Goal: Contribute content: Add original content to the website for others to see

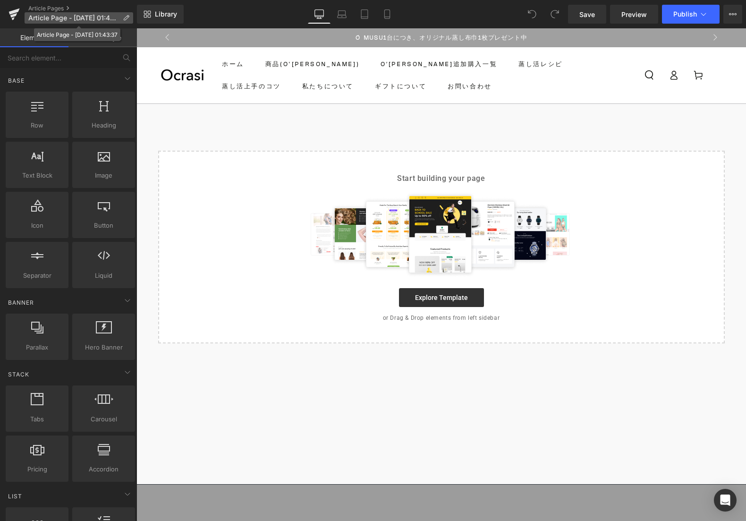
click at [123, 20] on icon at bounding box center [126, 18] width 7 height 7
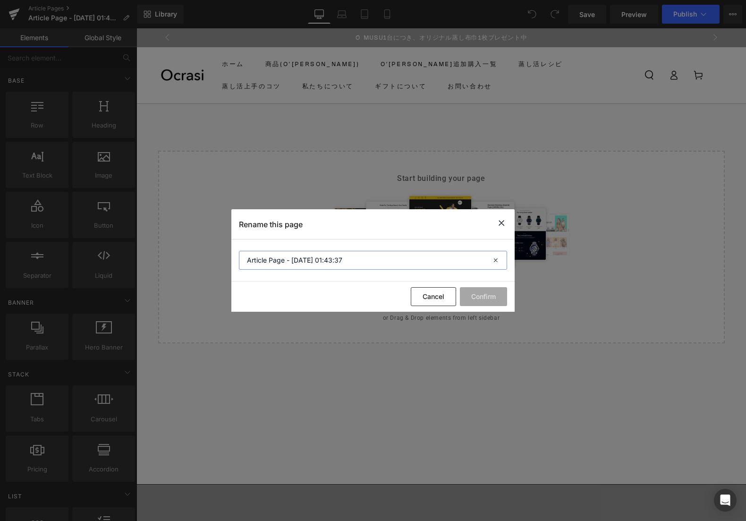
drag, startPoint x: 357, startPoint y: 263, endPoint x: 180, endPoint y: 251, distance: 177.4
click at [180, 251] on div "Rename this page Article Page - Aug 20, 01:43:37 Cancel Confirm" at bounding box center [373, 260] width 746 height 521
type input "とうもろこしの冷製茶碗蒸し"
click at [479, 286] on div "Cancel Confirm" at bounding box center [372, 296] width 283 height 30
click at [479, 290] on button "Confirm" at bounding box center [483, 296] width 47 height 19
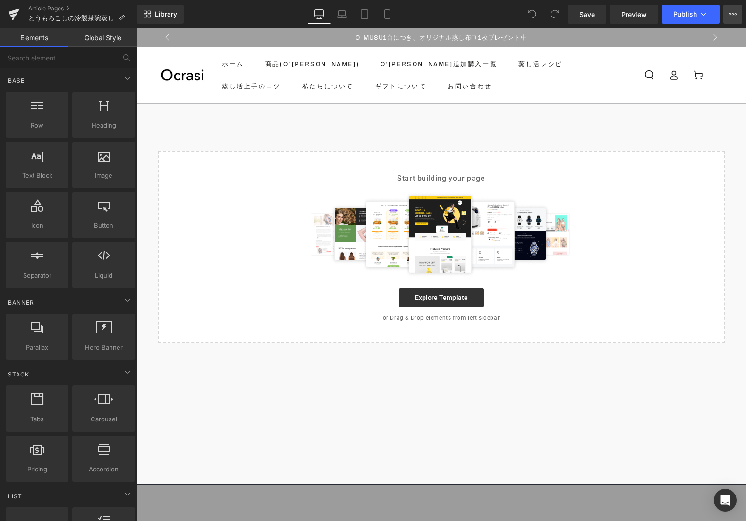
click at [727, 5] on button "View Live Page View with current Template Save Template to Library Schedule Pub…" at bounding box center [732, 14] width 19 height 19
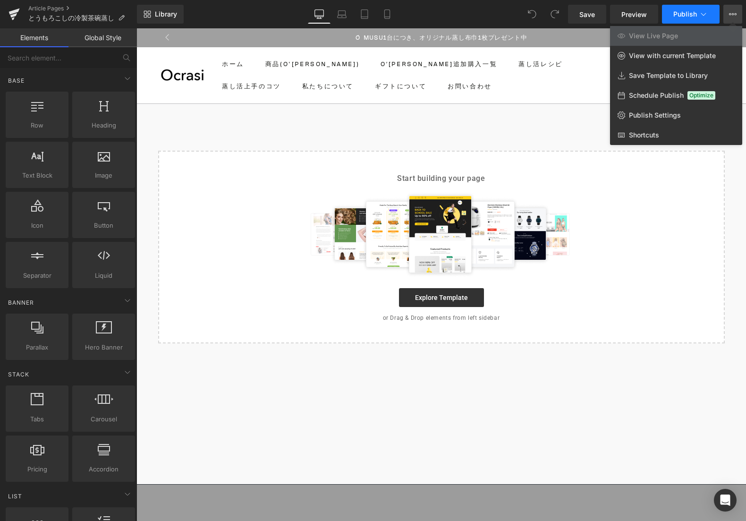
click at [715, 11] on button "Publish" at bounding box center [691, 14] width 58 height 19
click at [684, 13] on span "Publish" at bounding box center [685, 14] width 24 height 8
click at [124, 16] on icon at bounding box center [121, 18] width 7 height 7
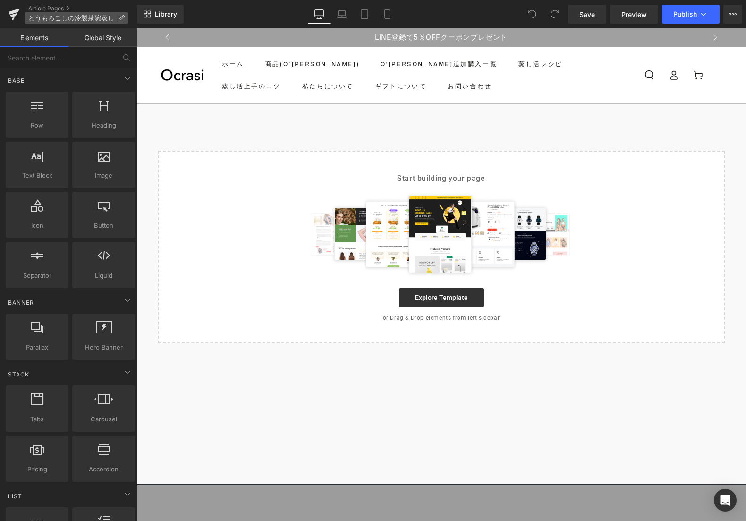
click at [125, 18] on p "とうもろこしの冷製茶碗蒸し" at bounding box center [77, 17] width 104 height 11
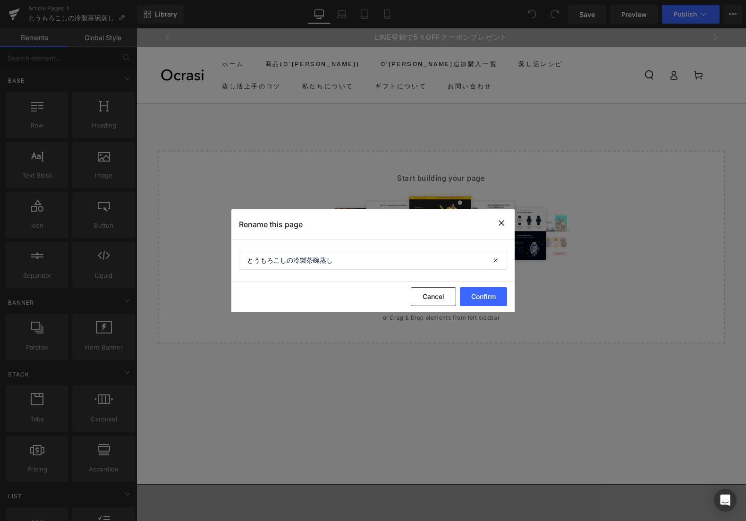
click at [495, 226] on div "Rename this page" at bounding box center [372, 224] width 283 height 30
click at [502, 223] on icon at bounding box center [501, 223] width 11 height 12
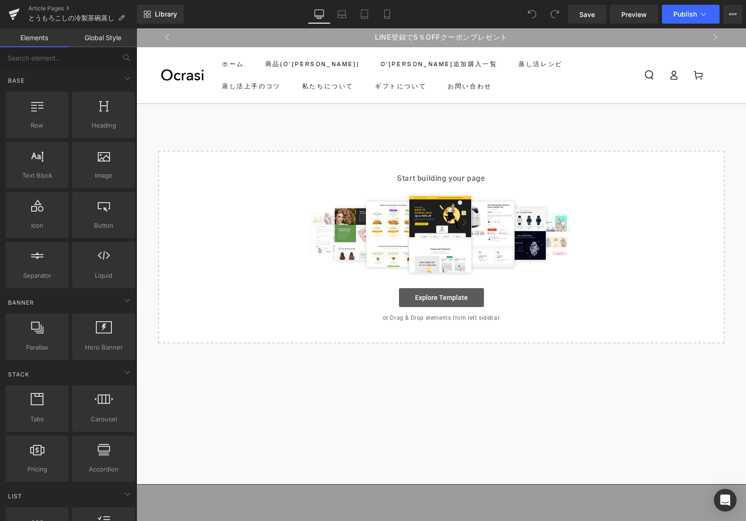
click at [439, 299] on link "Explore Template" at bounding box center [441, 297] width 85 height 19
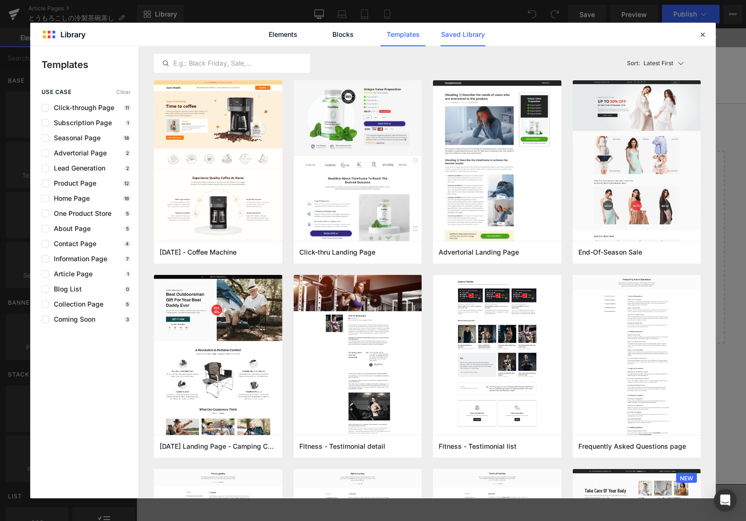
click at [447, 38] on link "Saved Library" at bounding box center [462, 35] width 45 height 24
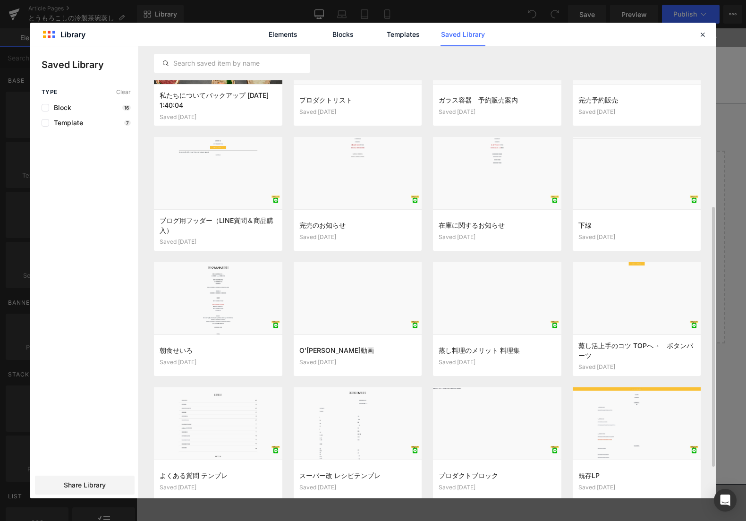
scroll to position [225, 0]
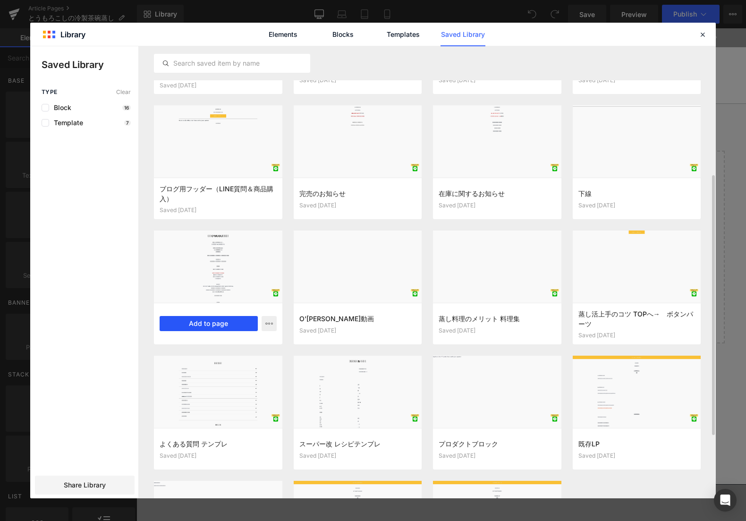
click at [236, 327] on button "Add to page" at bounding box center [209, 323] width 98 height 15
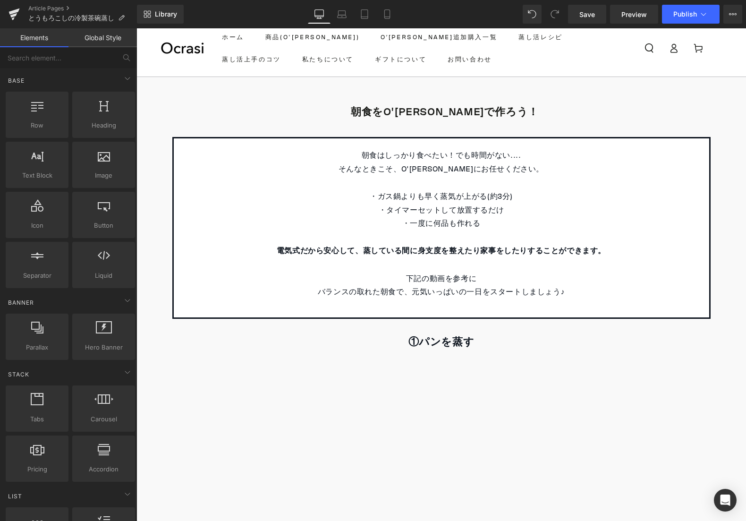
scroll to position [0, 0]
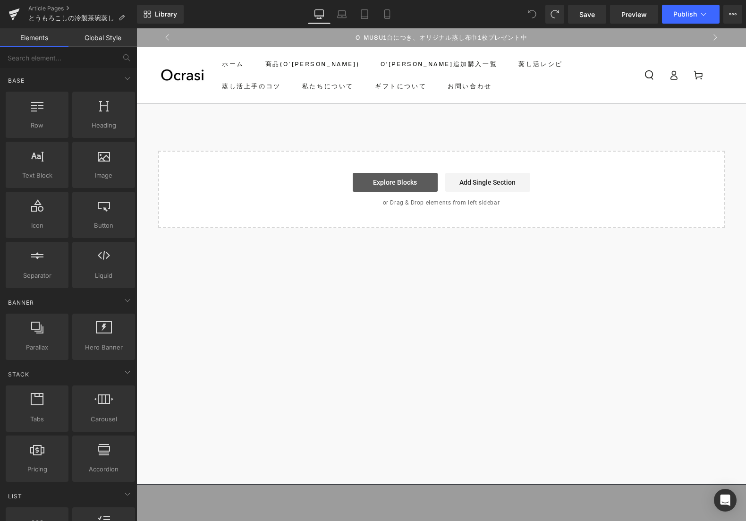
click at [392, 181] on link "Explore Blocks" at bounding box center [395, 182] width 85 height 19
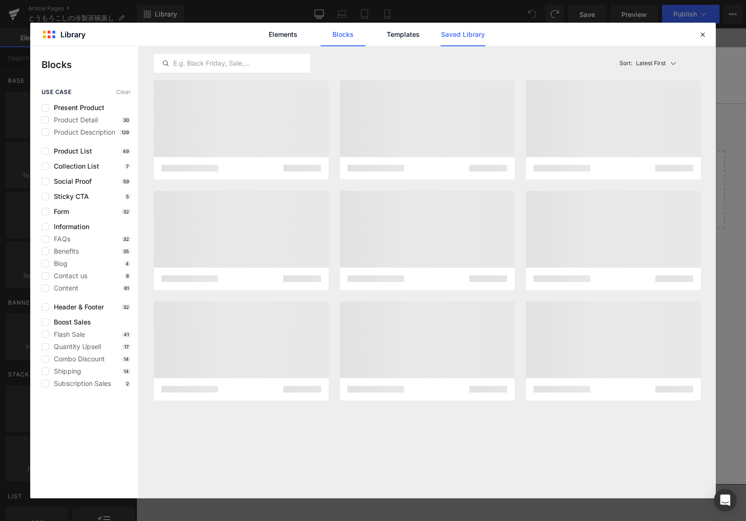
click at [450, 35] on link "Saved Library" at bounding box center [462, 35] width 45 height 24
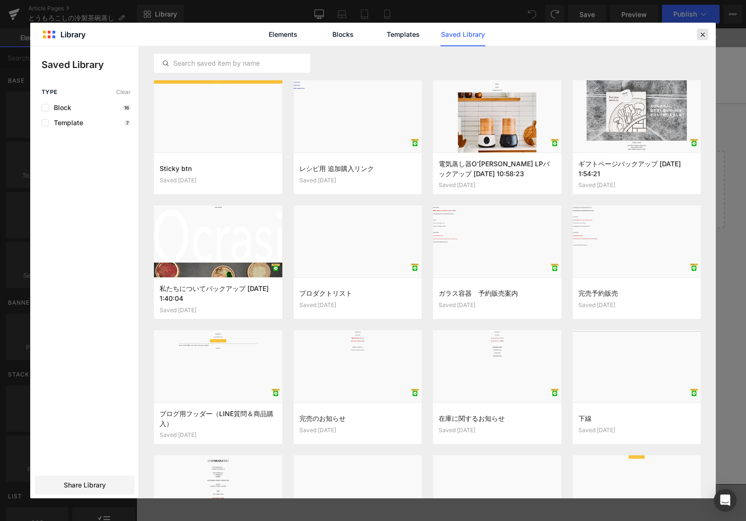
click at [699, 36] on icon at bounding box center [702, 34] width 8 height 8
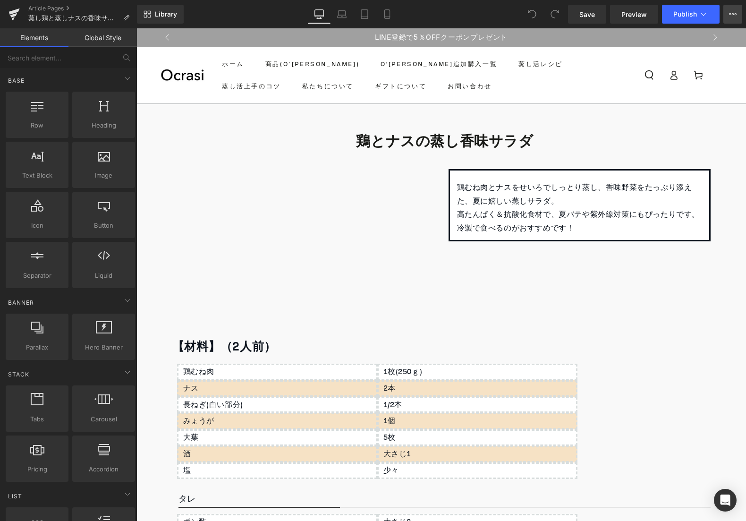
click at [726, 16] on button "View Live Page View with current Template Save Template to Library Schedule Pub…" at bounding box center [732, 14] width 19 height 19
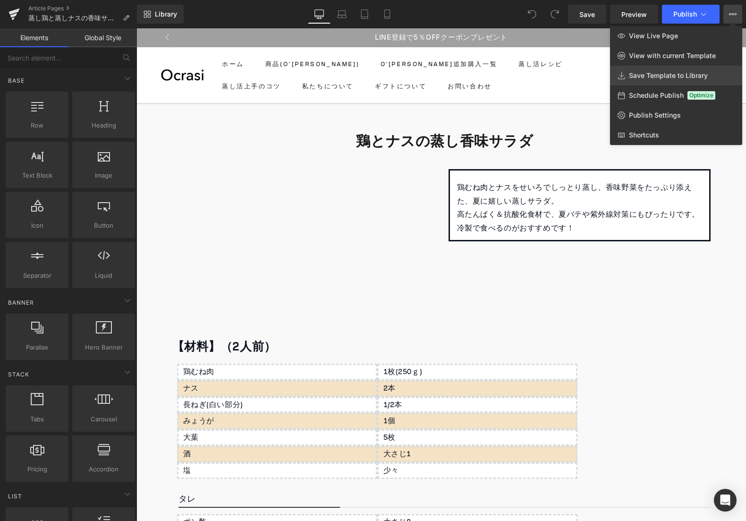
click at [632, 71] on span "Save Template to Library" at bounding box center [668, 75] width 79 height 8
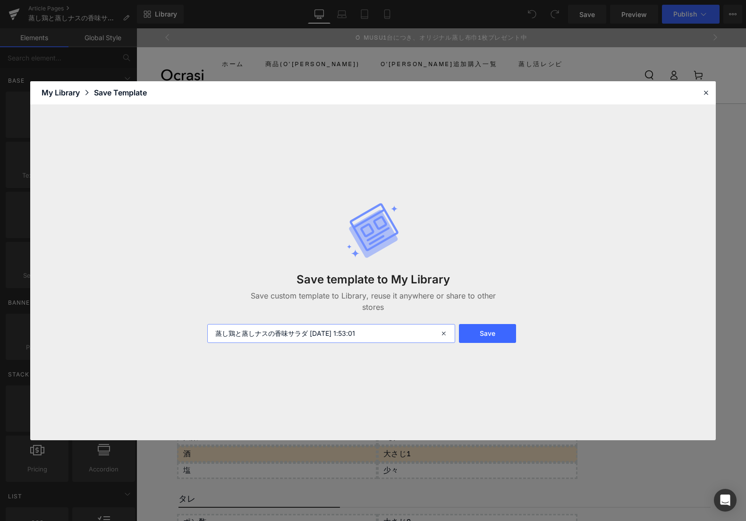
drag, startPoint x: 391, startPoint y: 332, endPoint x: 184, endPoint y: 317, distance: 207.3
click at [184, 317] on div "Save template to My Library Save custom template to Library, reuse it anywhere …" at bounding box center [372, 272] width 685 height 335
type input "レシピページ用 テンプレ"
click at [505, 338] on button "Save" at bounding box center [487, 333] width 57 height 19
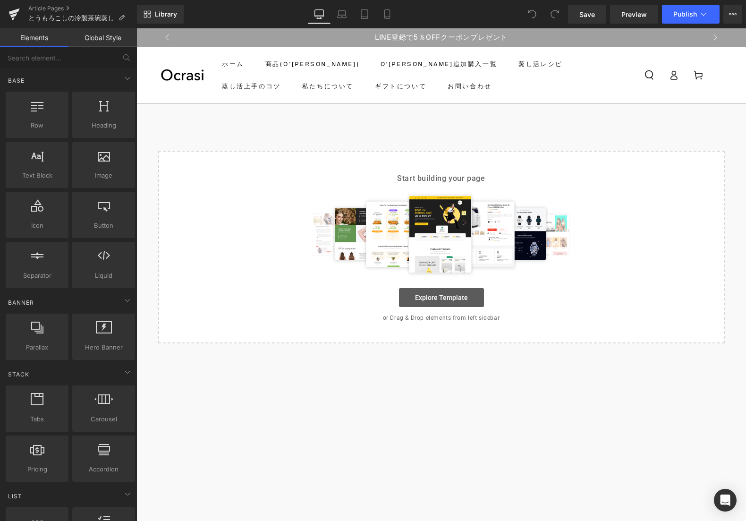
click at [466, 300] on link "Explore Template" at bounding box center [441, 297] width 85 height 19
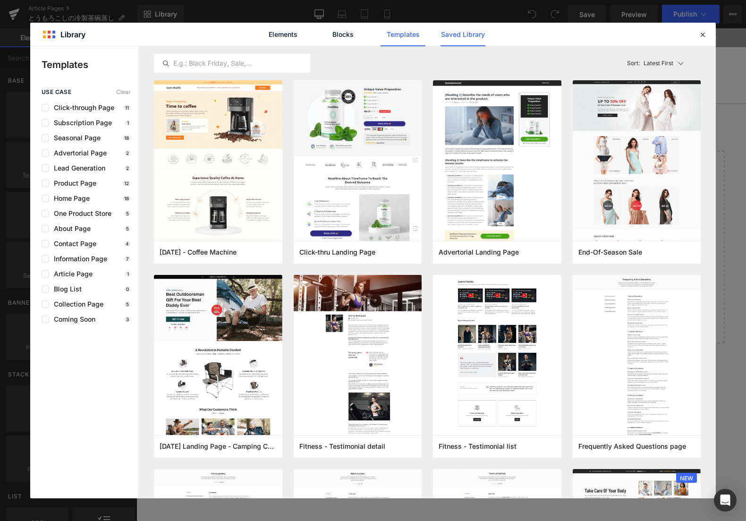
click at [461, 39] on link "Saved Library" at bounding box center [462, 35] width 45 height 24
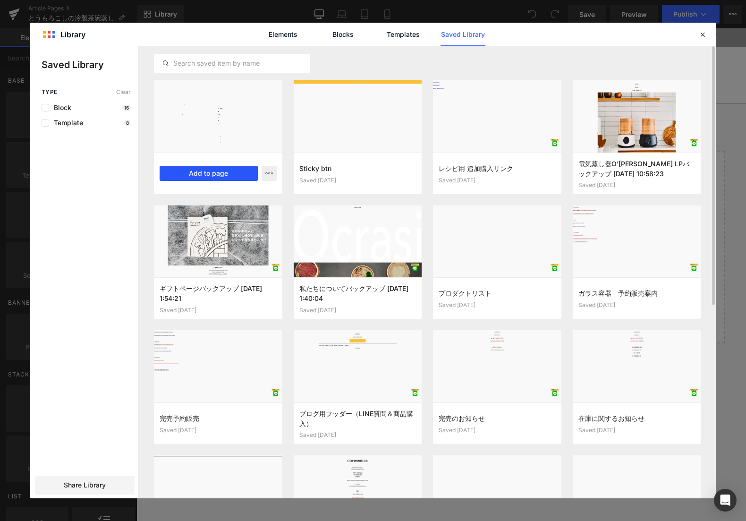
click at [213, 177] on button "Add to page" at bounding box center [209, 173] width 98 height 15
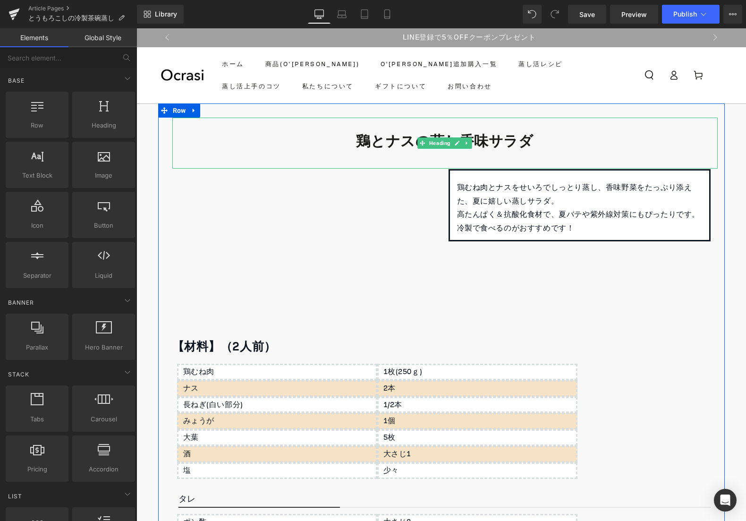
click at [485, 142] on b "鶏とナスの蒸し香味サラダ" at bounding box center [444, 140] width 177 height 27
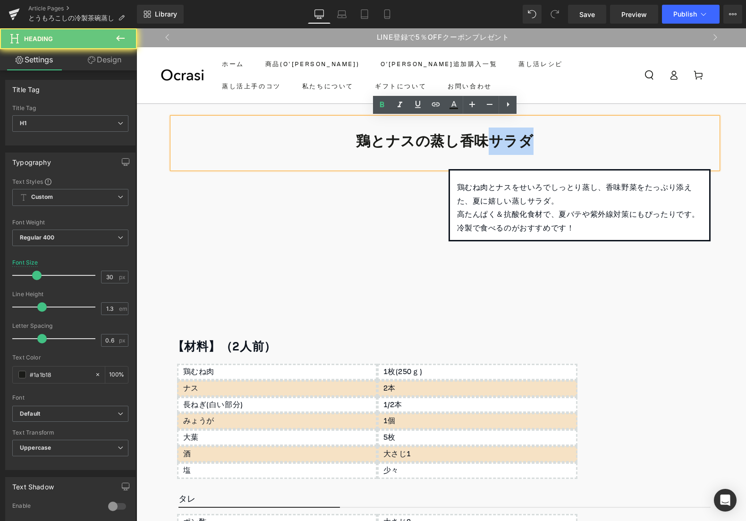
click at [485, 142] on b "鶏とナスの蒸し香味サラダ" at bounding box center [444, 140] width 177 height 27
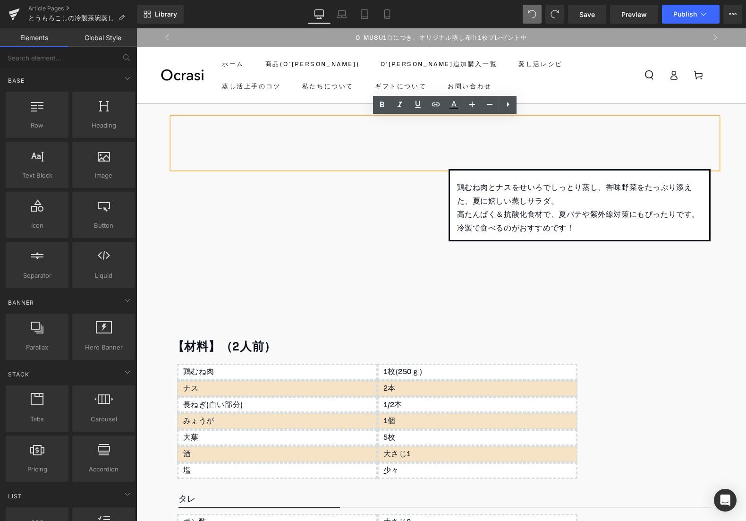
click at [592, 95] on header "ホーム 商品(O'MUSU) O′MUSU追加購入一覧 蒸し活レシピ 蒸し活上手のコツ 私たちについて ギフトについて お問い合わせ ログイン ホーム 商品(…" at bounding box center [440, 75] width 609 height 56
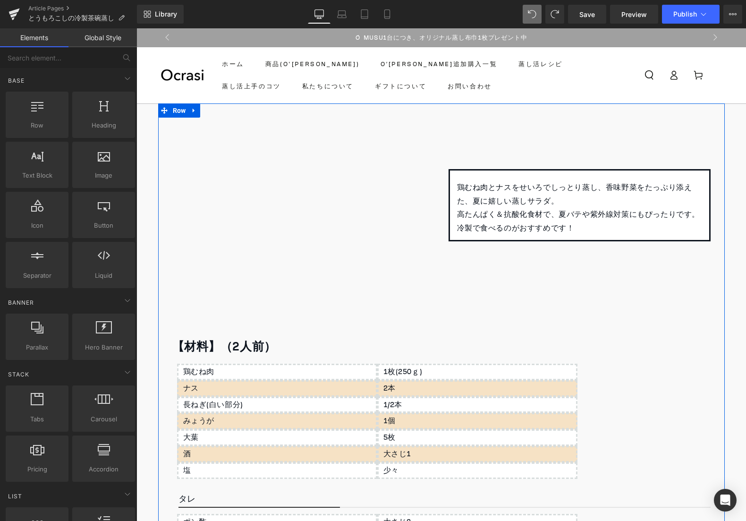
click at [462, 149] on h1 at bounding box center [444, 141] width 545 height 18
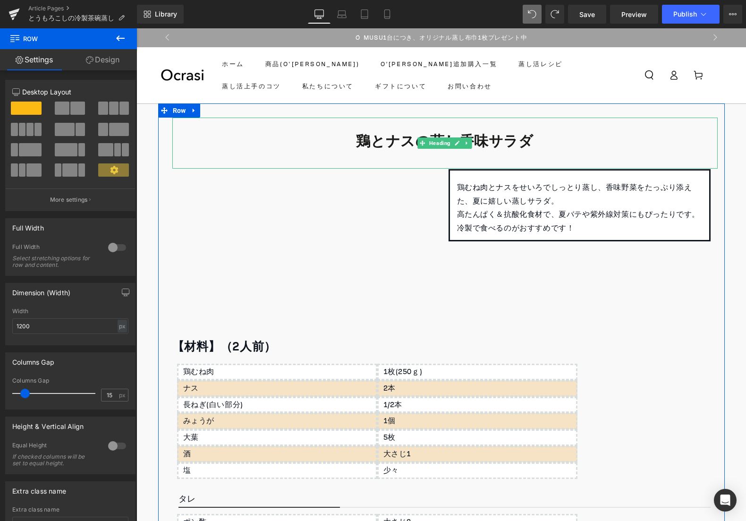
click at [413, 146] on b "鶏とナスの蒸し香味サラダ" at bounding box center [444, 140] width 177 height 27
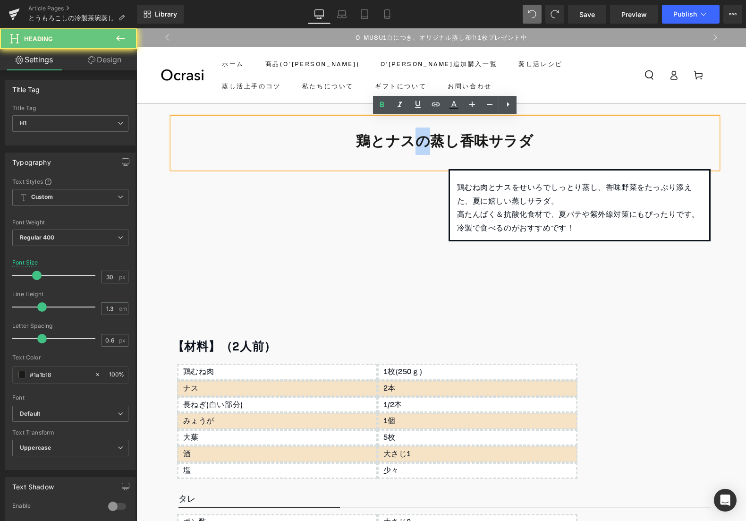
click at [413, 146] on b "鶏とナスの蒸し香味サラダ" at bounding box center [444, 140] width 177 height 27
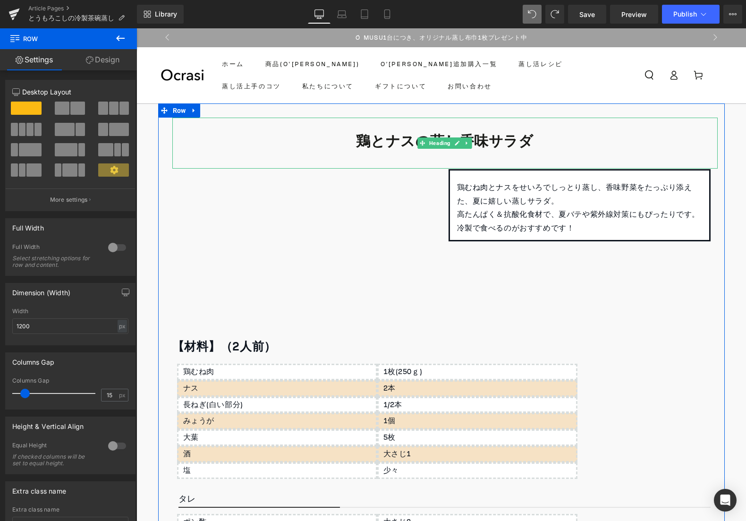
click at [506, 141] on b "鶏とナスの蒸し香味サラダ" at bounding box center [444, 140] width 177 height 27
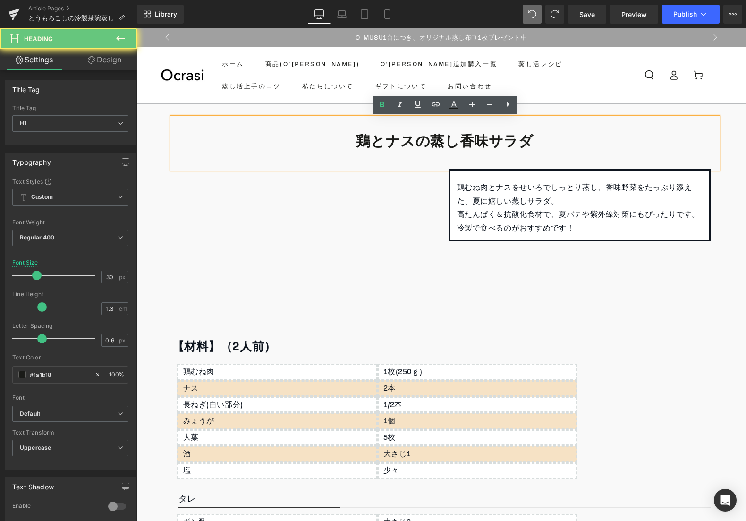
click at [506, 141] on b "鶏とナスの蒸し香味サラダ" at bounding box center [444, 140] width 177 height 27
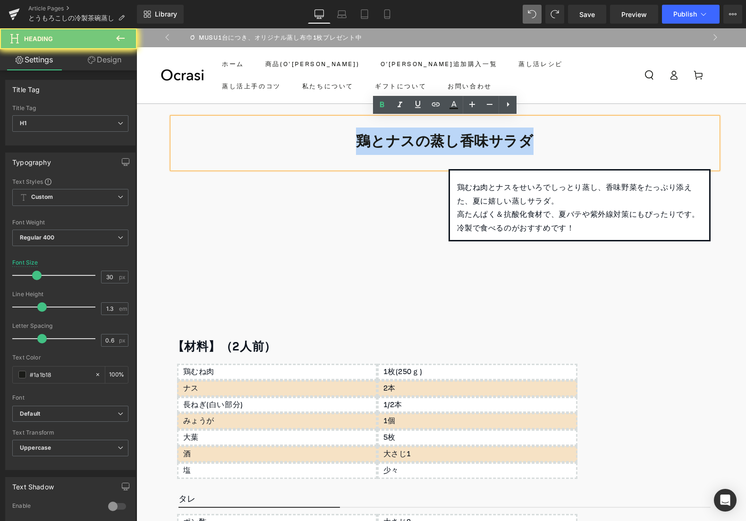
click at [506, 141] on b "鶏とナスの蒸し香味サラダ" at bounding box center [444, 140] width 177 height 27
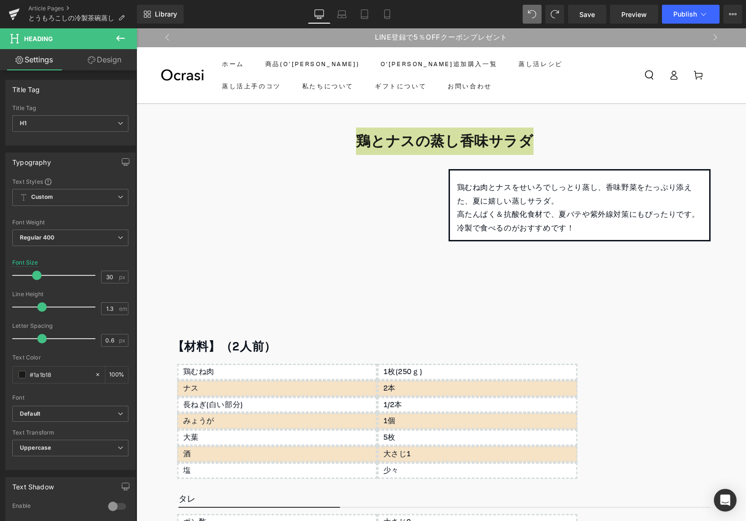
click at [491, 17] on div "Library Desktop Desktop Laptop Tablet Mobile Save Preview Publish Scheduled Vie…" at bounding box center [441, 14] width 609 height 19
click at [515, 95] on ul "ホーム 商品(O'MUSU) O′MUSU追加購入一覧 蒸し活レシピ 蒸し活上手のコツ 私たちについて ギフトについて お問い合わせ" at bounding box center [402, 75] width 375 height 45
